Goal: Transaction & Acquisition: Purchase product/service

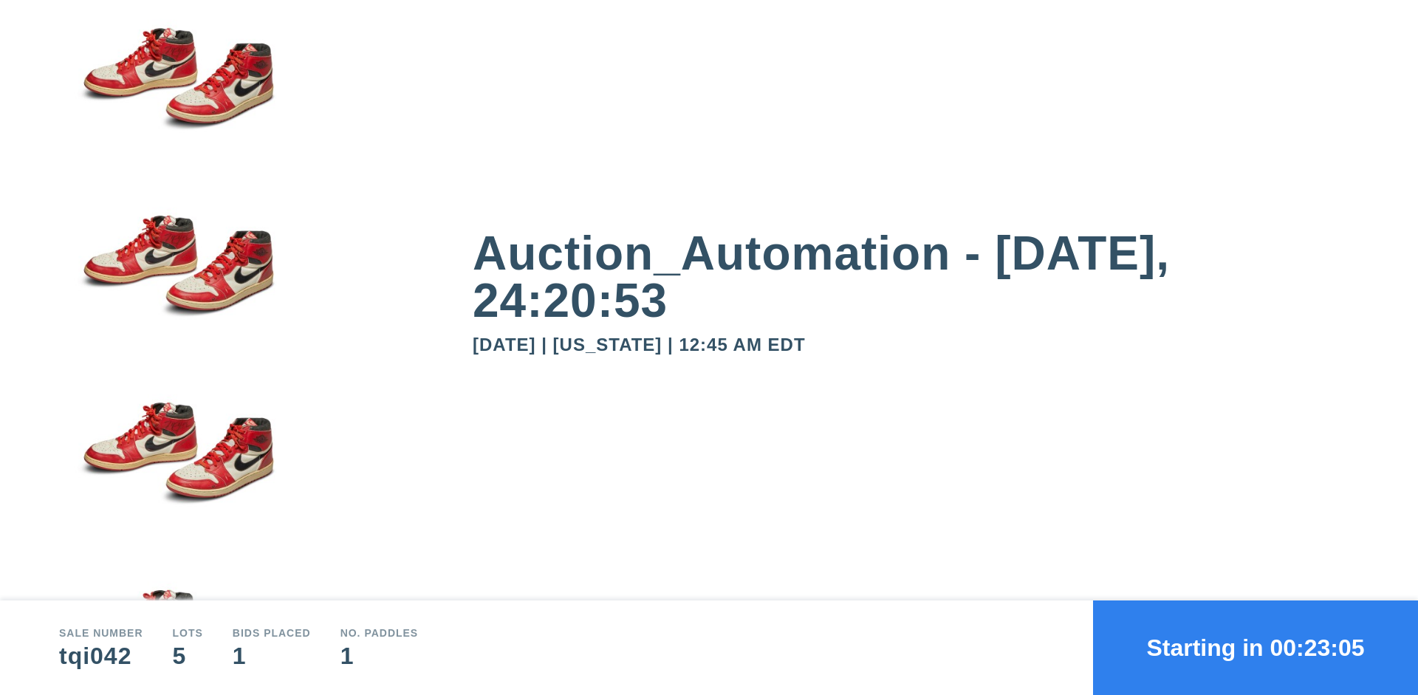
click at [1256, 648] on button "Starting in 00:23:05" at bounding box center [1255, 648] width 325 height 95
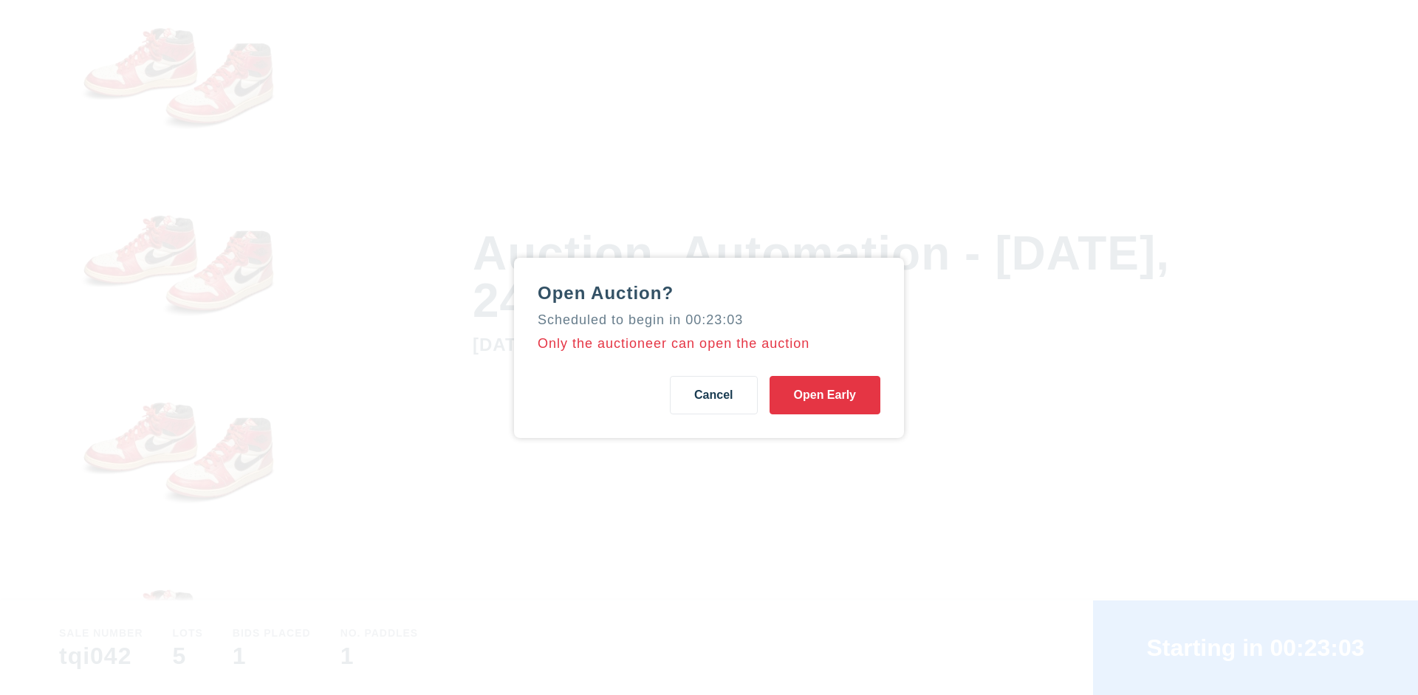
click at [825, 394] on button "Open Early" at bounding box center [825, 395] width 111 height 38
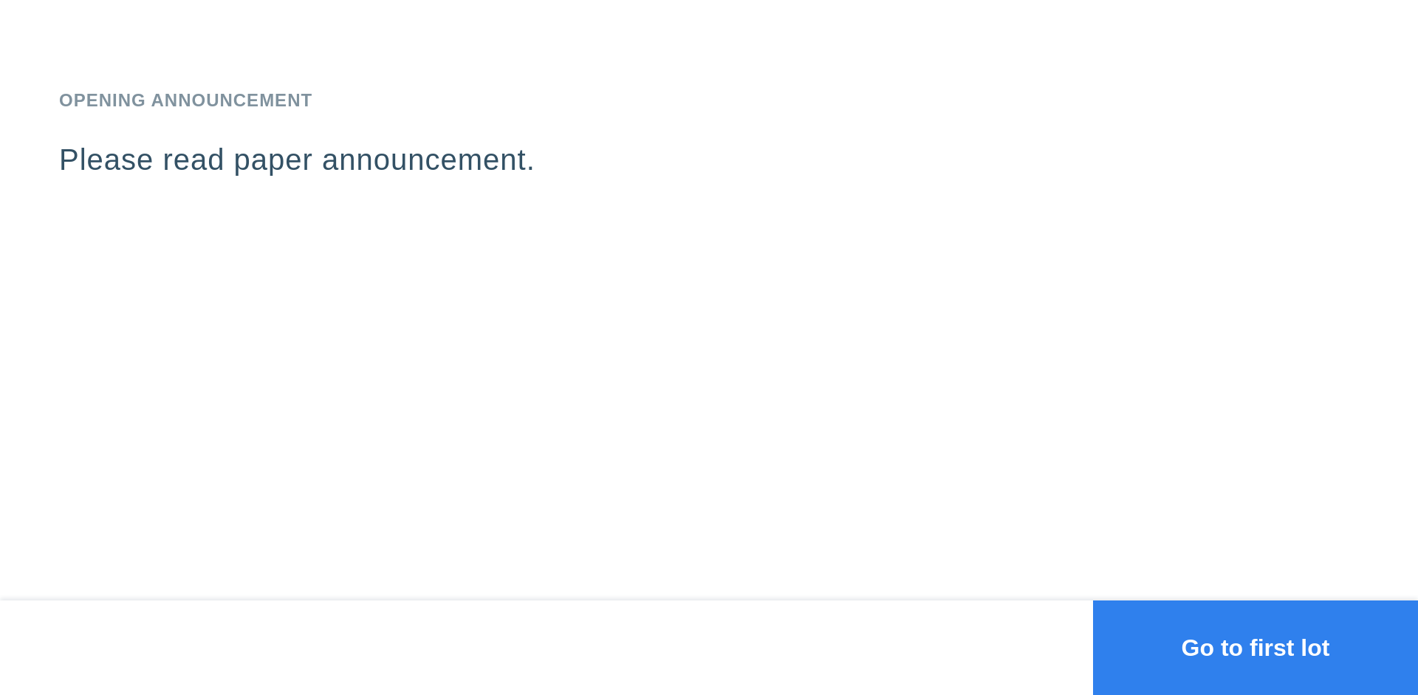
click at [1256, 648] on button "Go to first lot" at bounding box center [1255, 648] width 325 height 95
